Goal: Navigation & Orientation: Find specific page/section

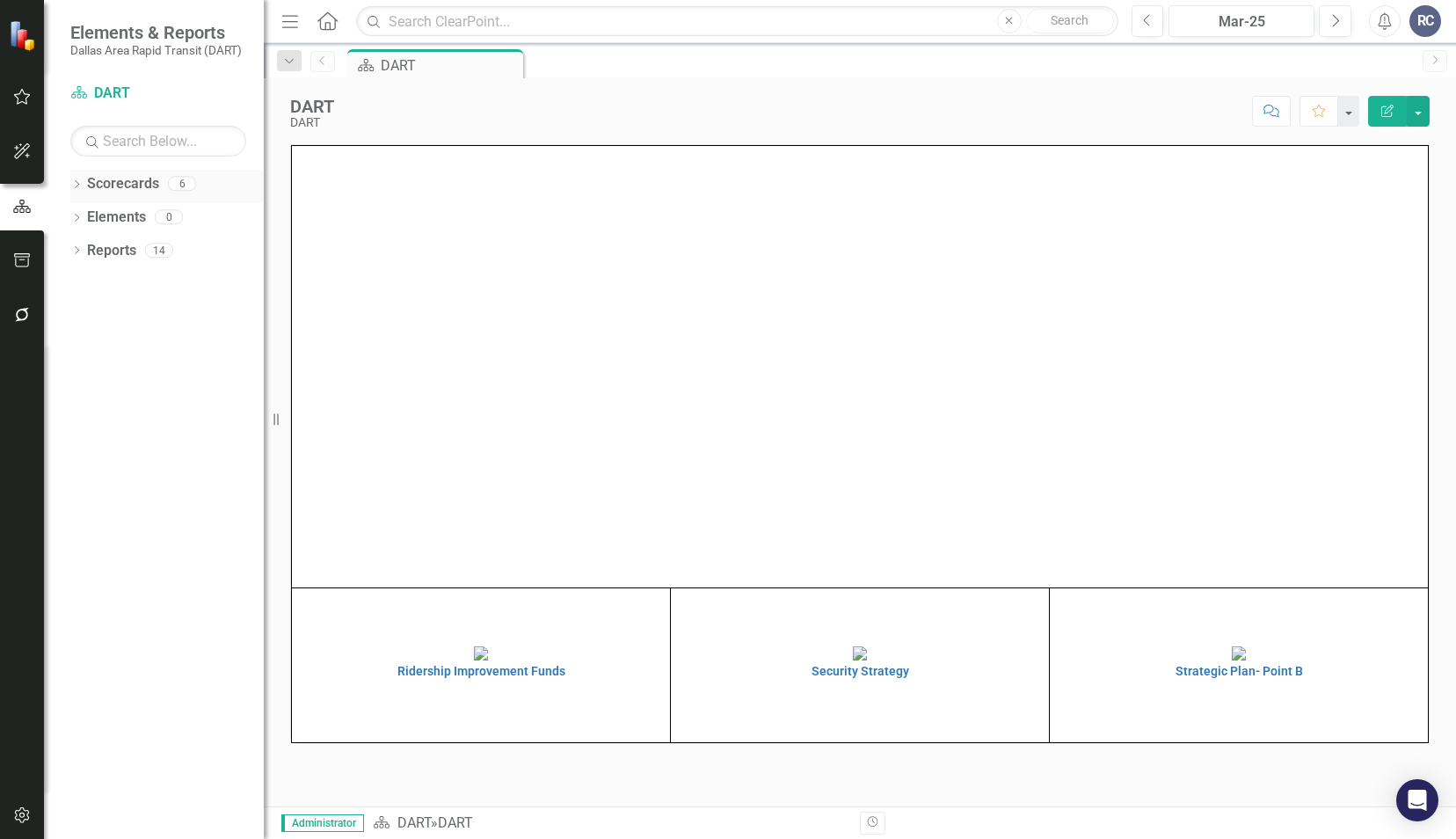
click at [117, 184] on link "Scorecards" at bounding box center [123, 184] width 72 height 21
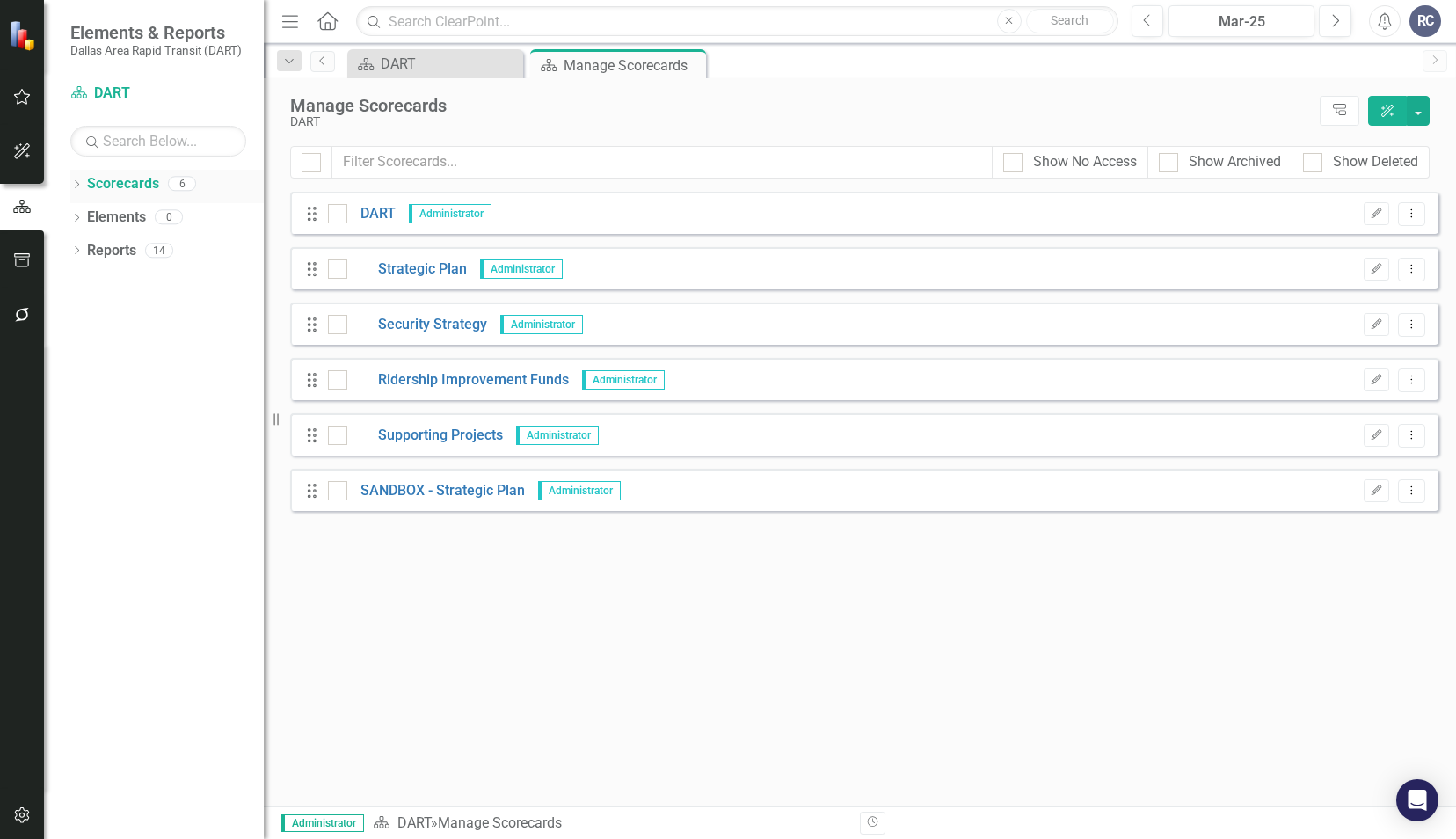
click at [82, 186] on div "Dropdown Scorecards 6" at bounding box center [167, 186] width 194 height 33
click at [79, 186] on icon "Dropdown" at bounding box center [76, 186] width 13 height 10
click at [90, 221] on icon "Dropdown" at bounding box center [85, 216] width 13 height 11
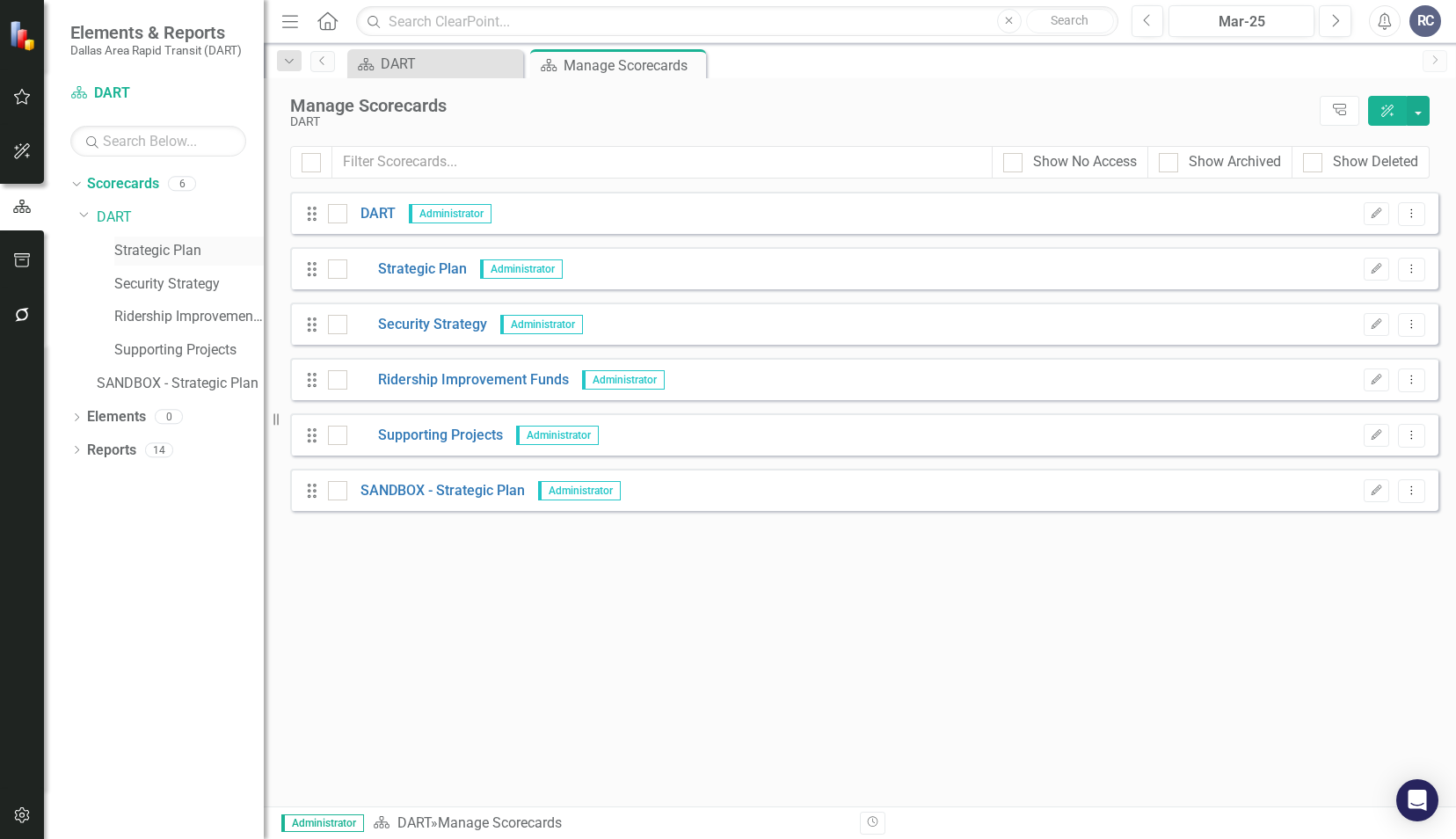
click at [144, 248] on link "Strategic Plan" at bounding box center [189, 251] width 150 height 21
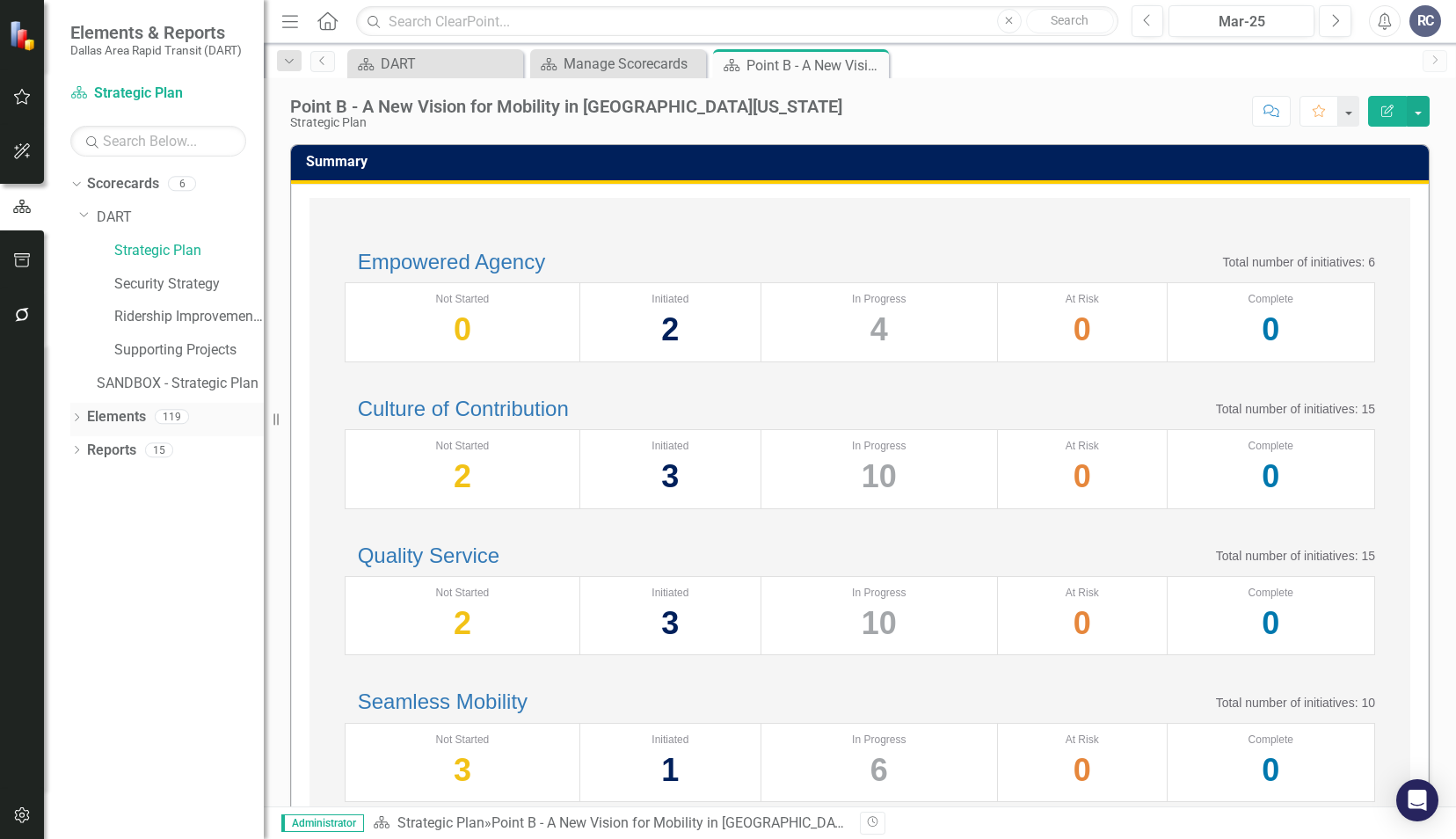
click at [76, 418] on icon "Dropdown" at bounding box center [76, 419] width 13 height 10
click at [91, 481] on icon "Dropdown" at bounding box center [85, 486] width 13 height 10
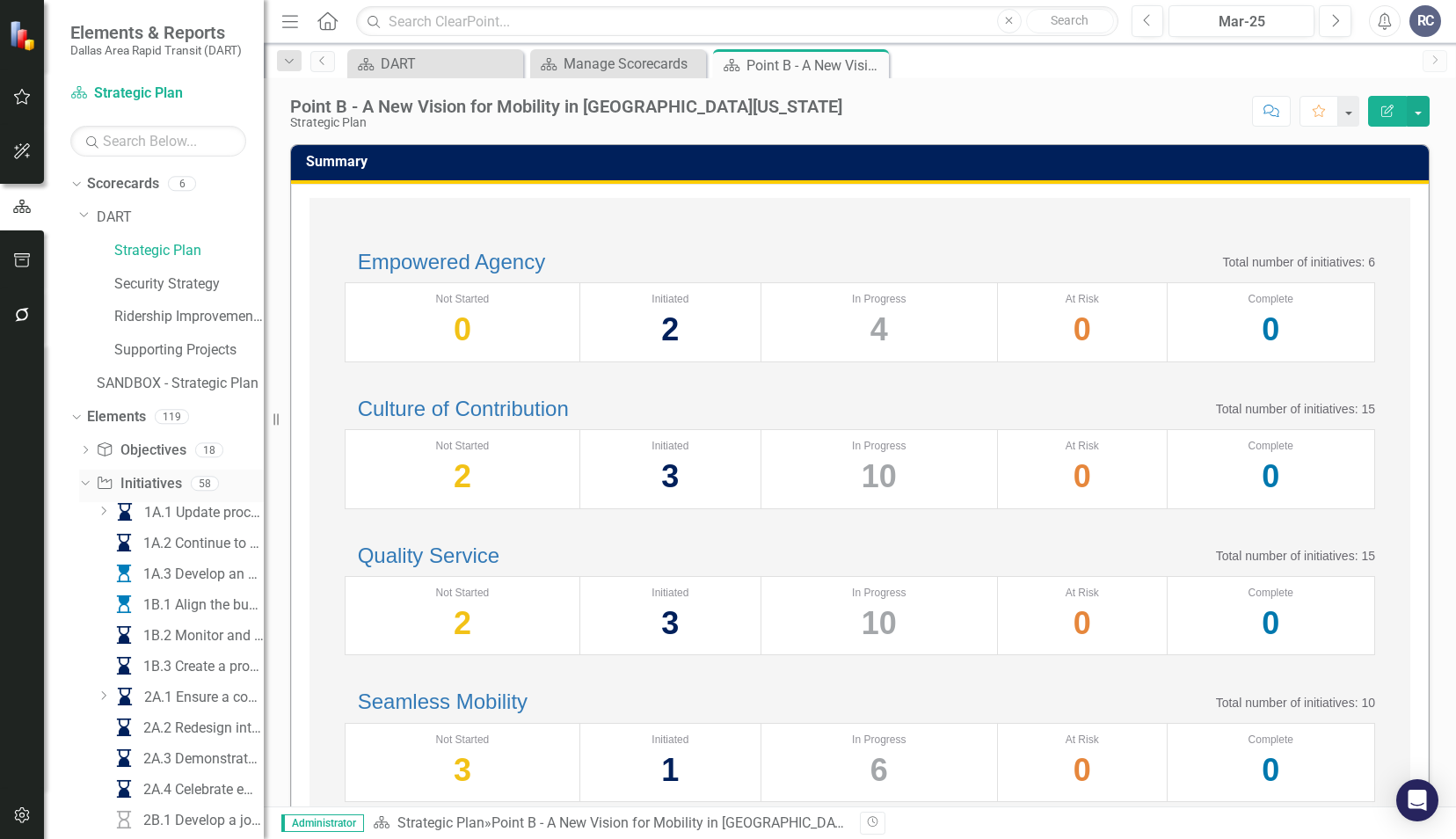
click at [83, 487] on icon "Dropdown" at bounding box center [83, 483] width 10 height 13
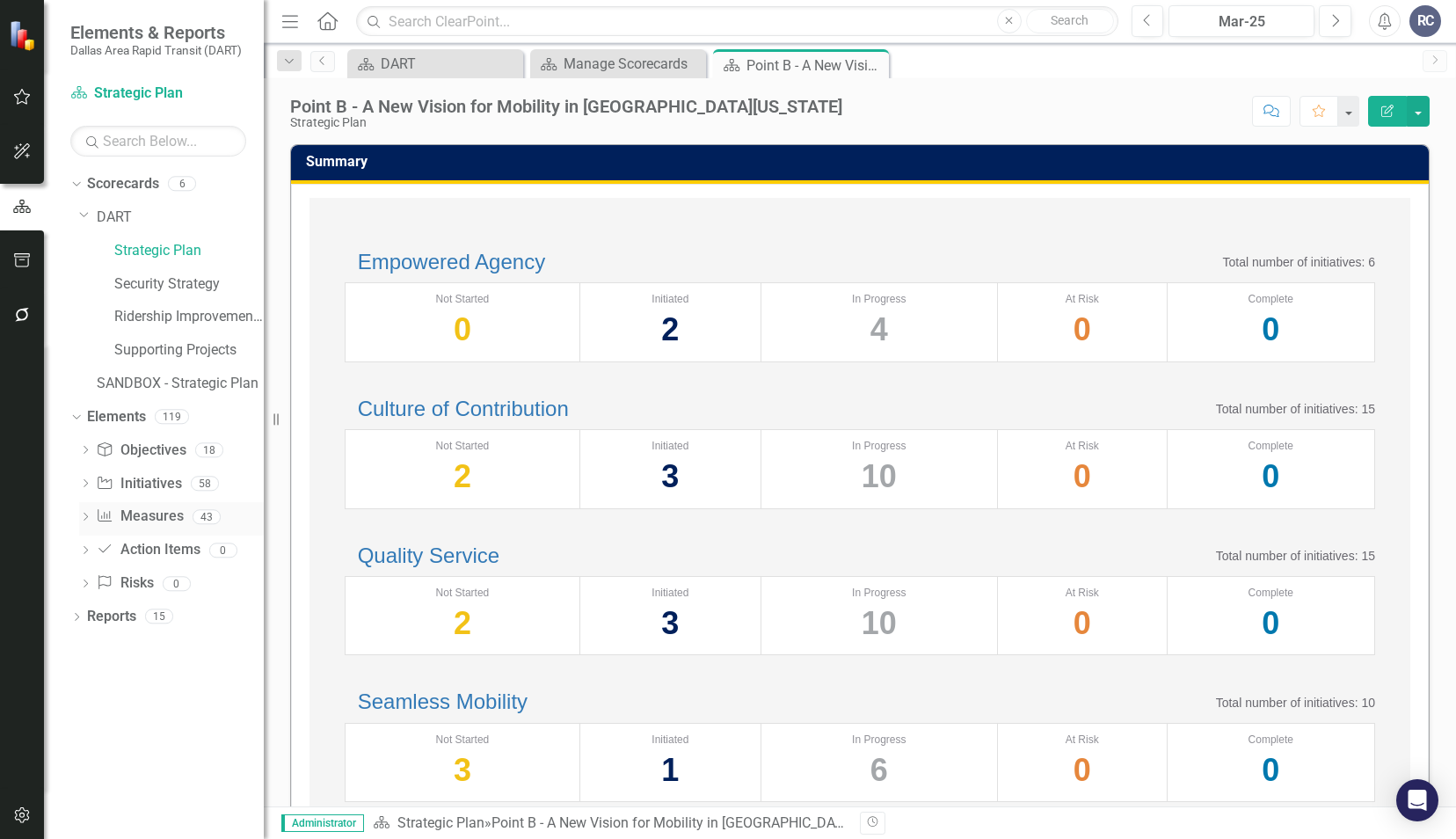
click at [84, 509] on div "Dropdown Measure Measures 43" at bounding box center [171, 519] width 185 height 33
click at [83, 514] on icon "Dropdown" at bounding box center [85, 519] width 13 height 10
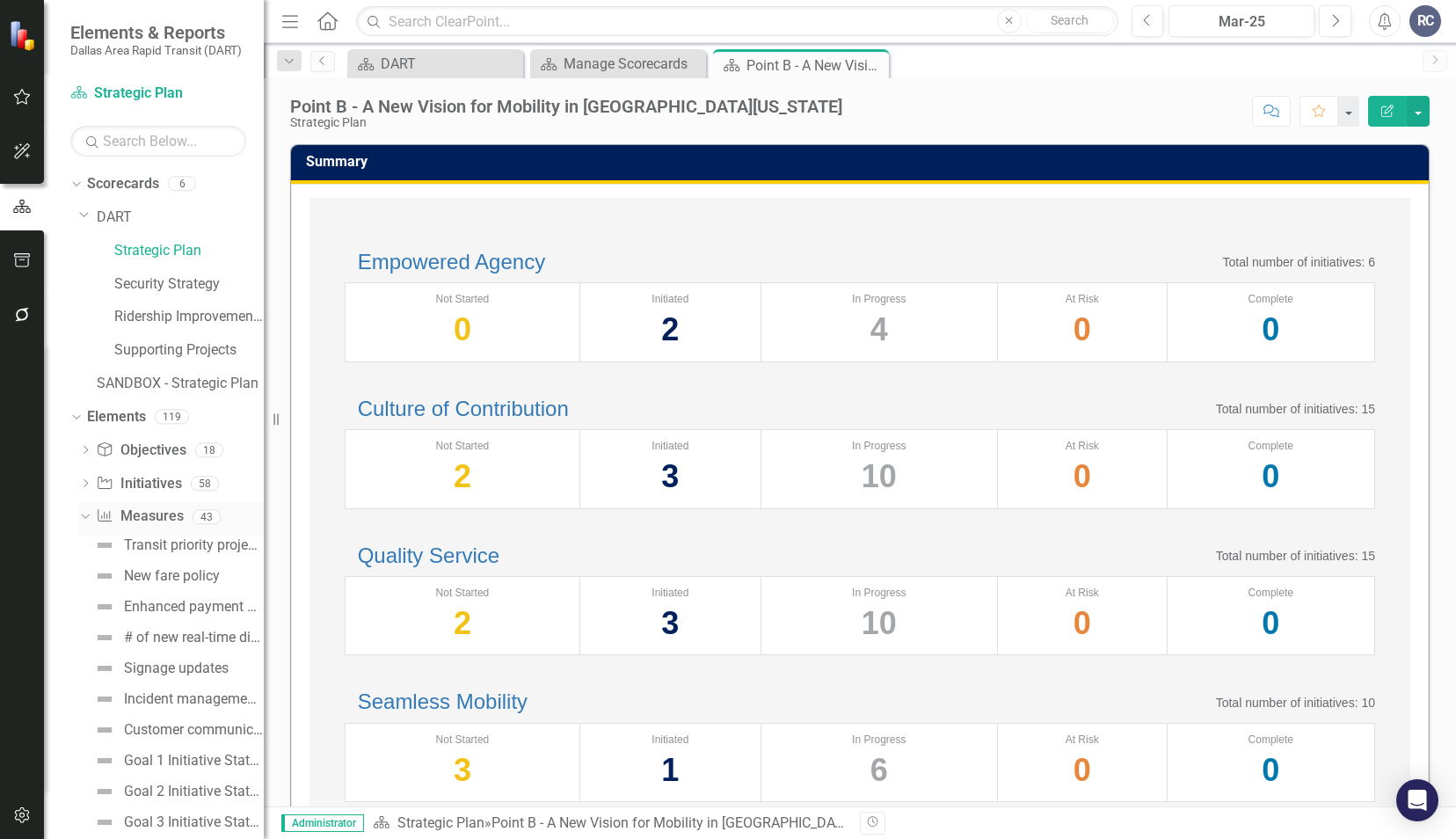
click at [83, 514] on icon "Dropdown" at bounding box center [83, 516] width 10 height 13
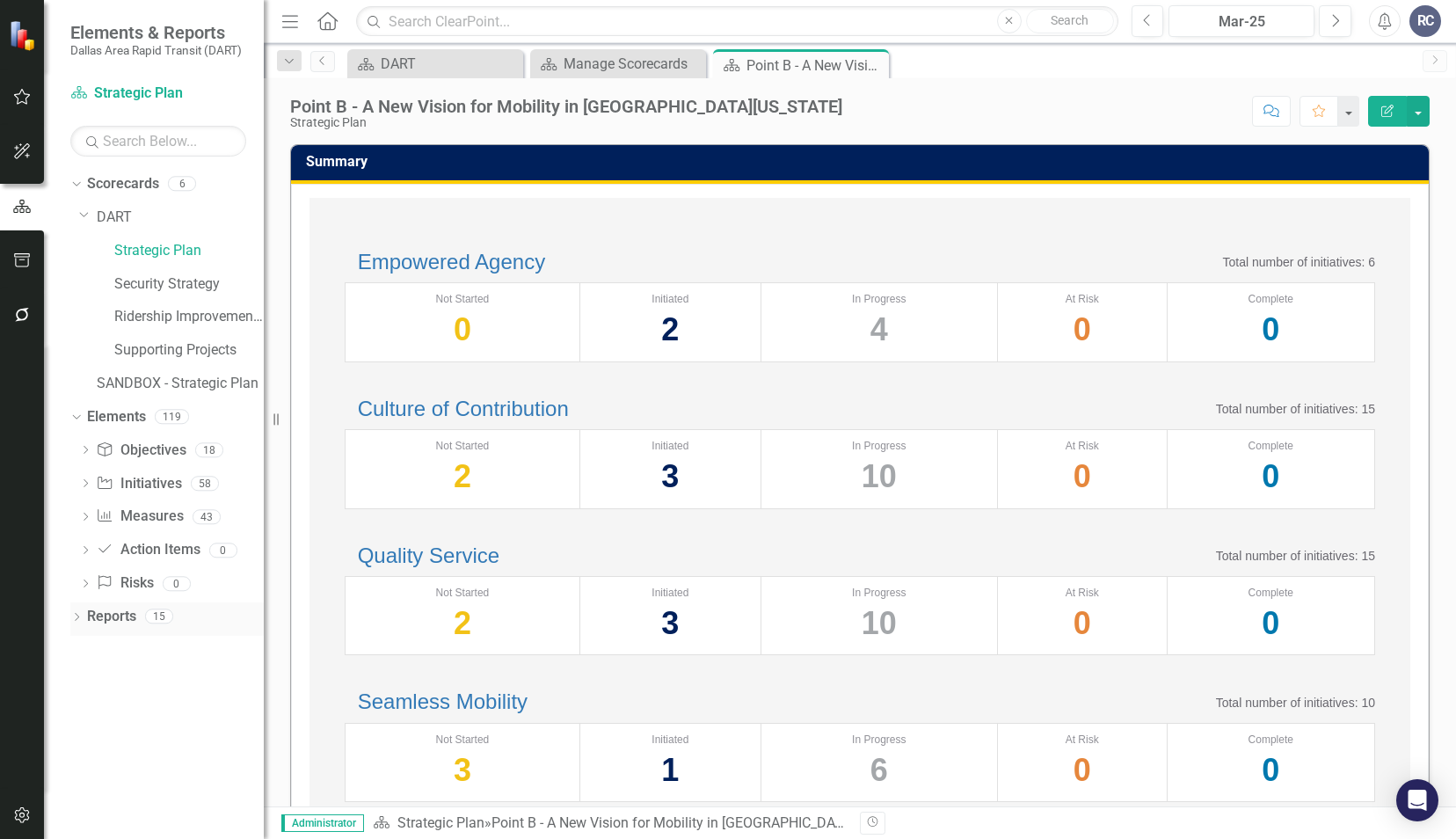
click at [75, 617] on icon "Dropdown" at bounding box center [76, 619] width 13 height 10
click at [86, 742] on icon at bounding box center [84, 744] width 4 height 8
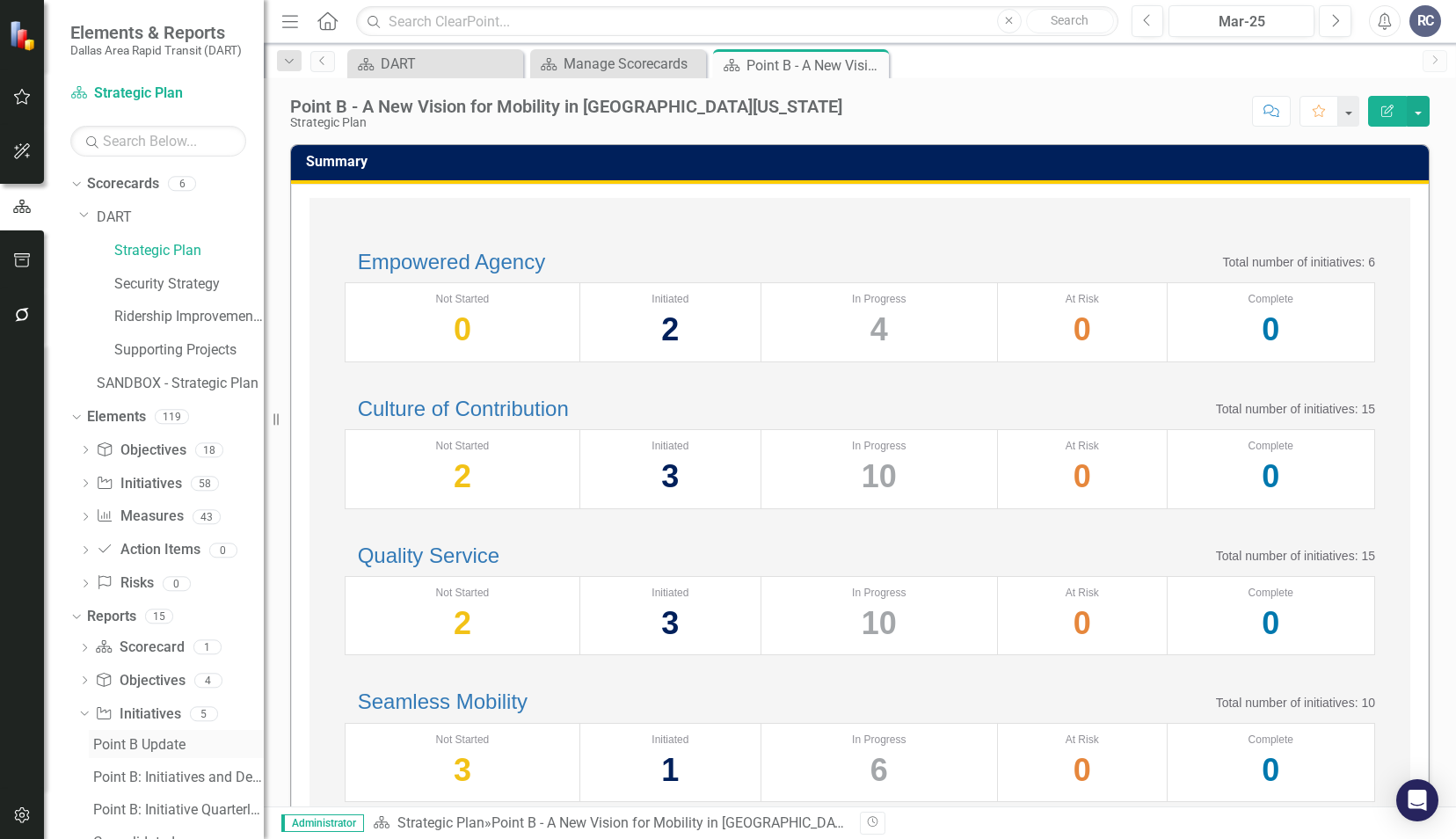
click at [126, 751] on div "Point B Update" at bounding box center [178, 745] width 170 height 16
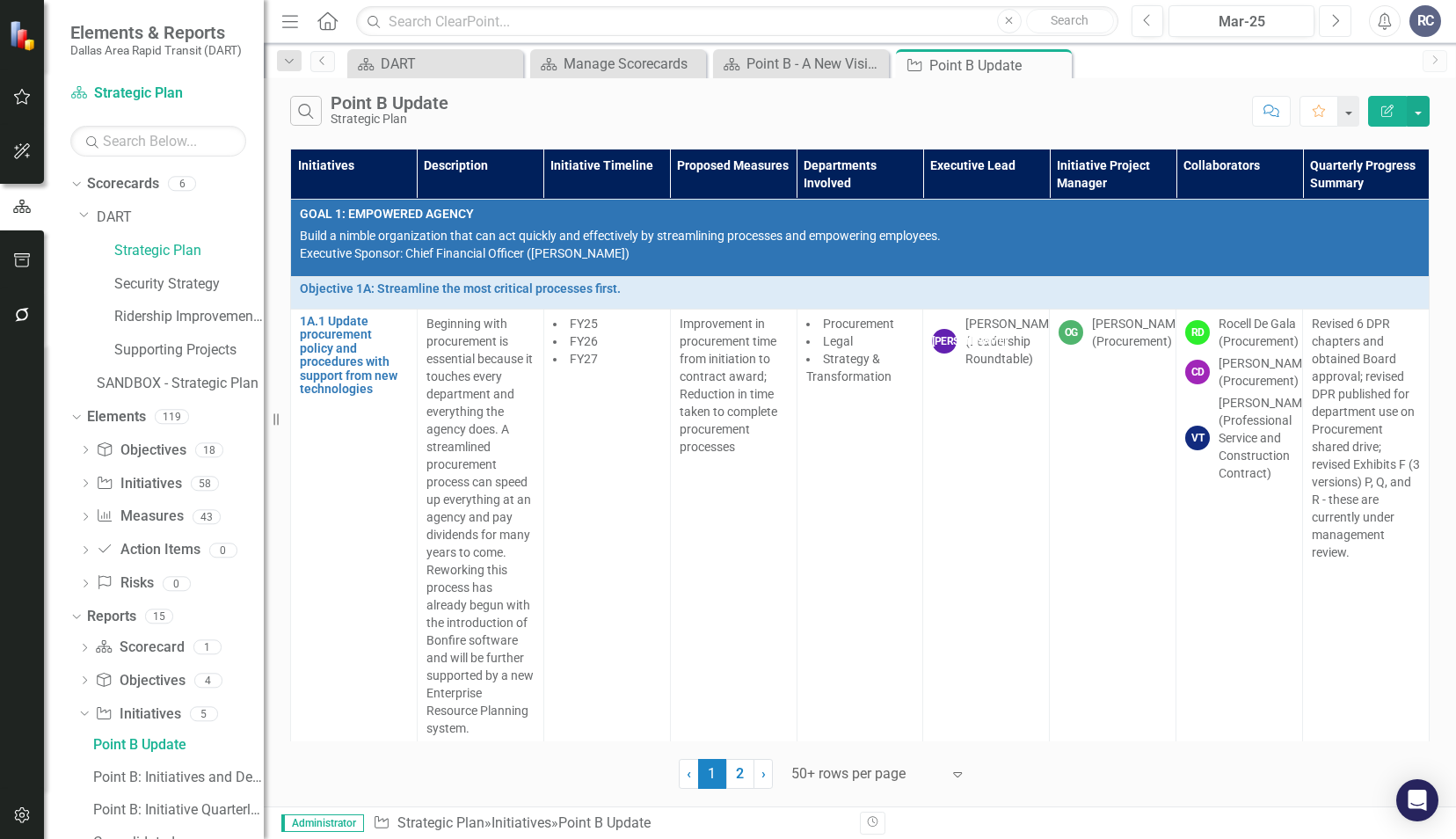
click at [1334, 18] on icon "Next" at bounding box center [1335, 21] width 10 height 16
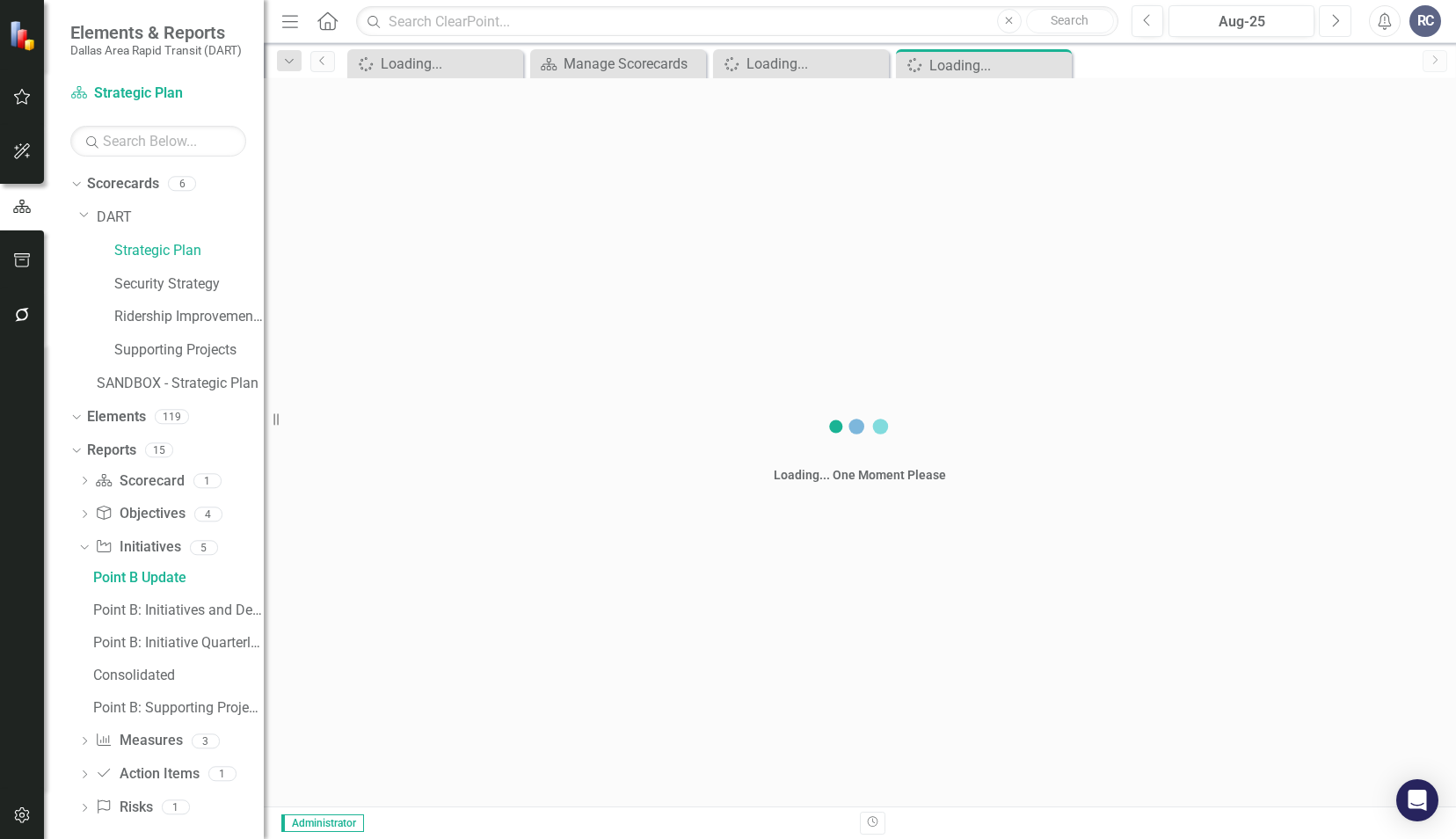
click at [1334, 18] on icon "Next" at bounding box center [1335, 21] width 10 height 16
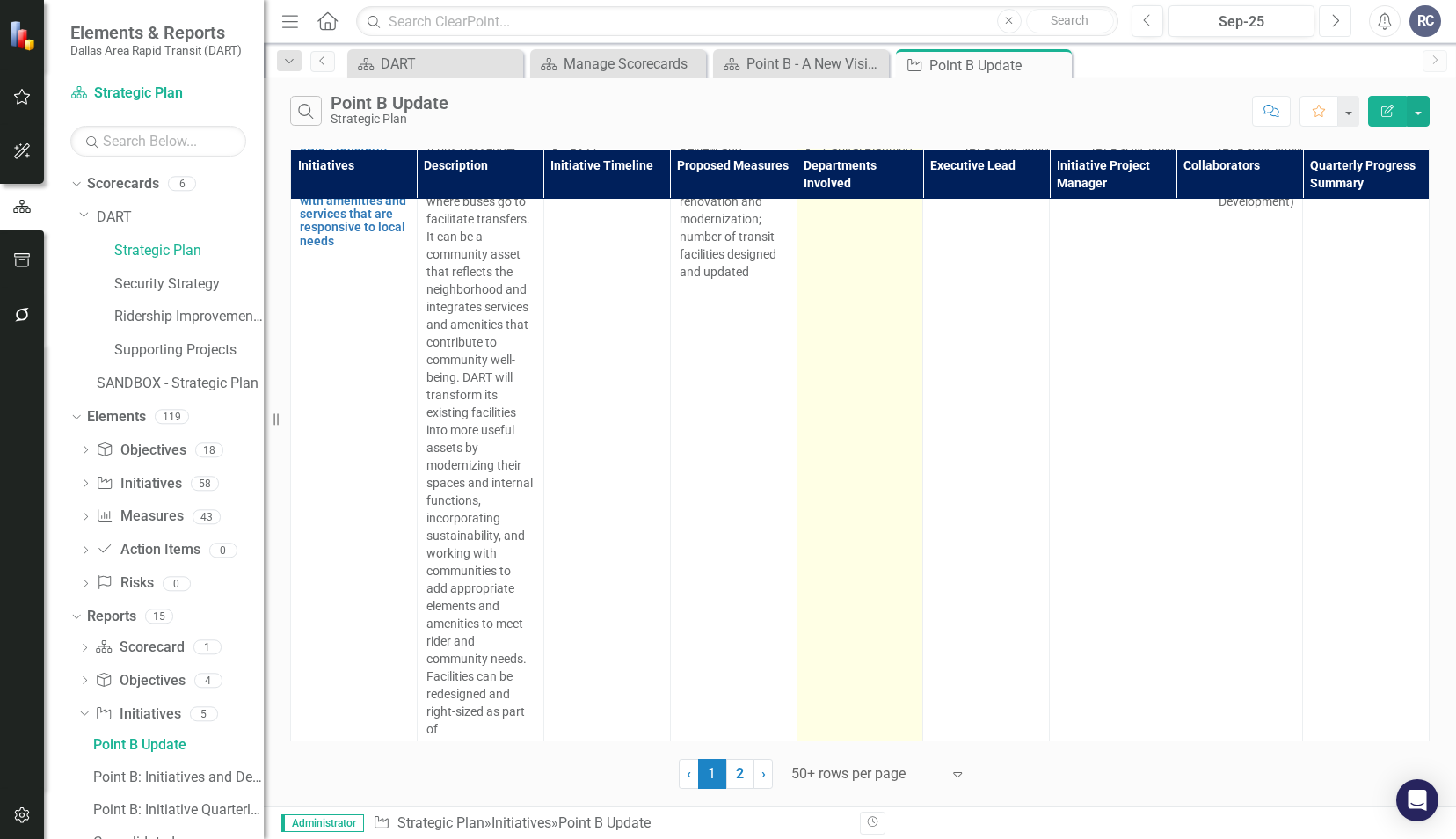
scroll to position [25817, 0]
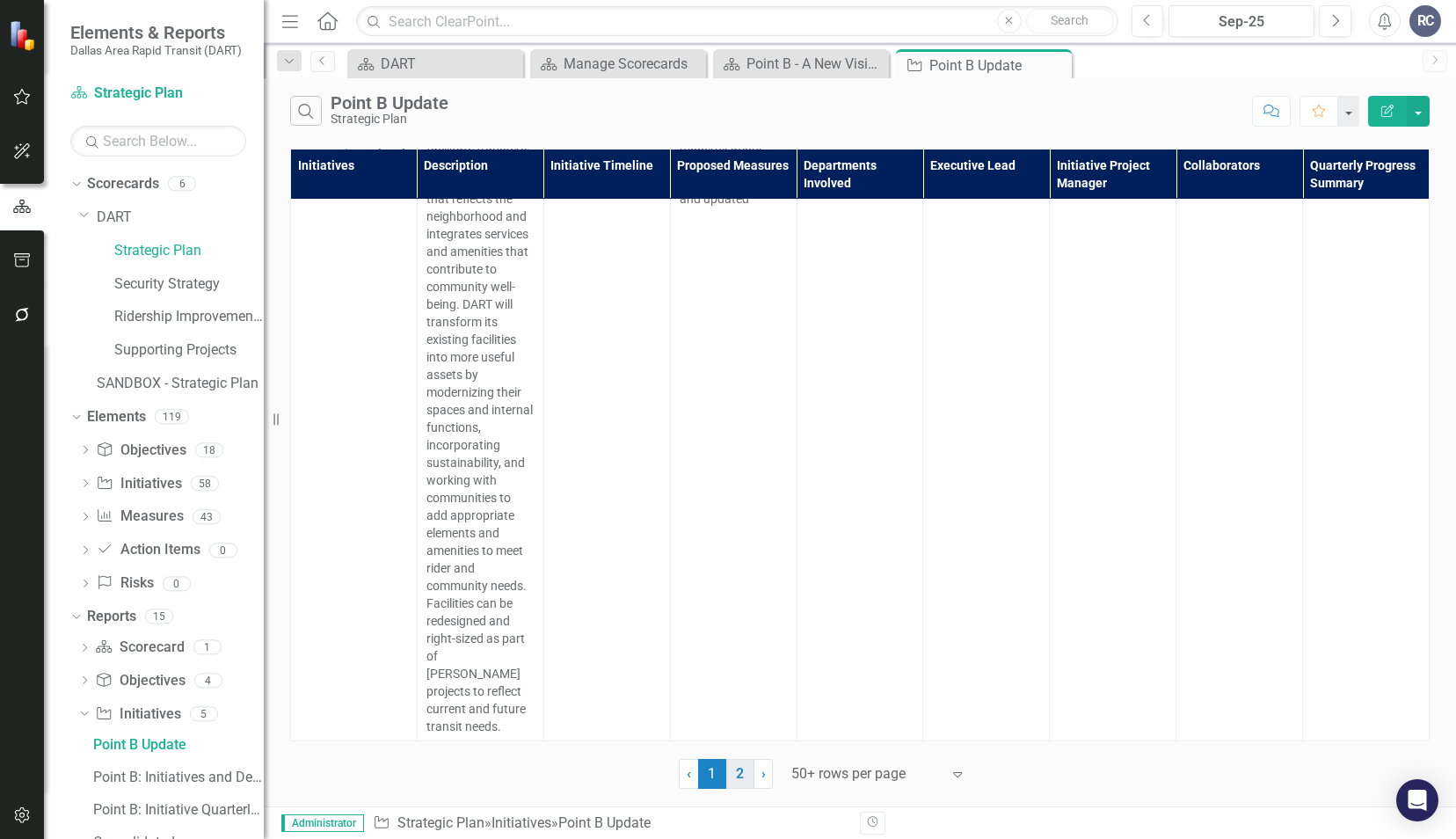
click at [735, 772] on link "2" at bounding box center [740, 773] width 28 height 30
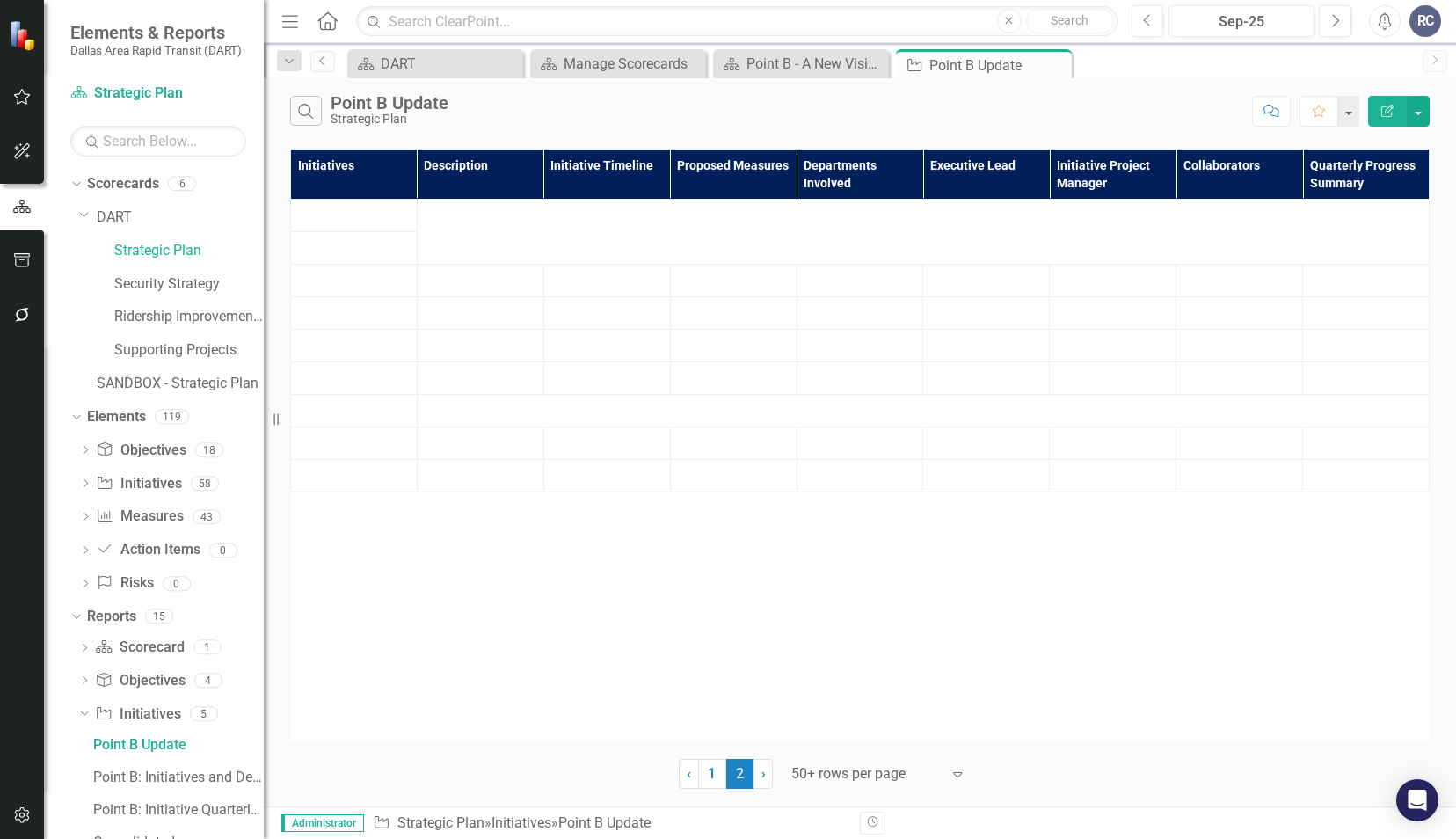
scroll to position [0, 0]
